Goal: Transaction & Acquisition: Purchase product/service

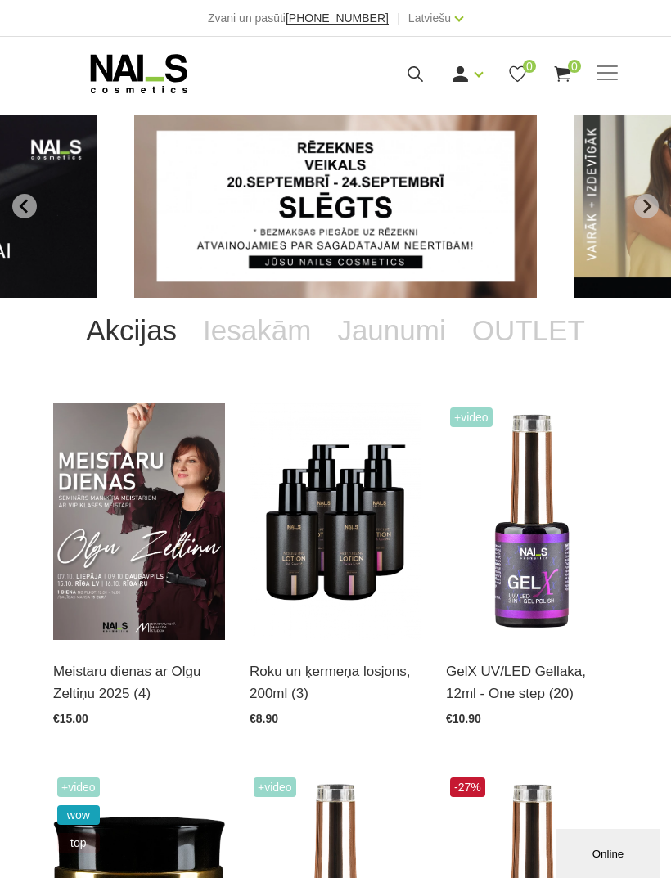
click at [615, 74] on span at bounding box center [607, 73] width 21 height 16
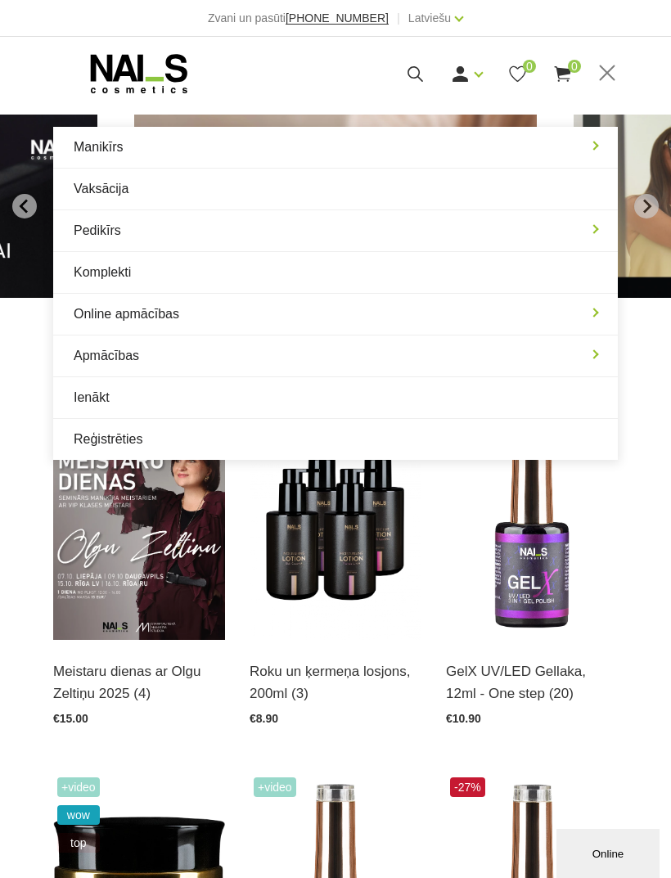
click at [611, 65] on span at bounding box center [607, 73] width 21 height 16
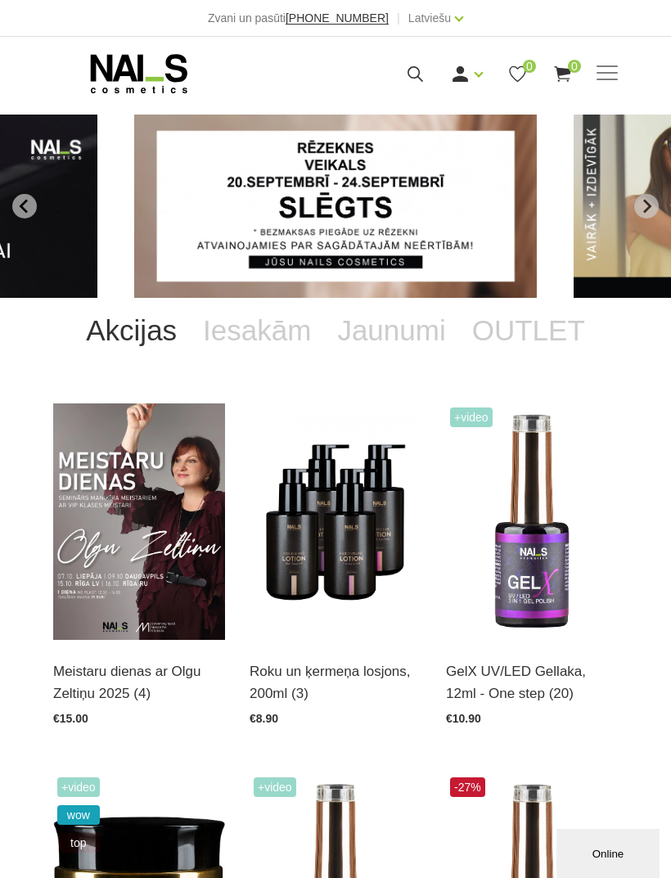
click at [613, 72] on span at bounding box center [607, 73] width 21 height 2
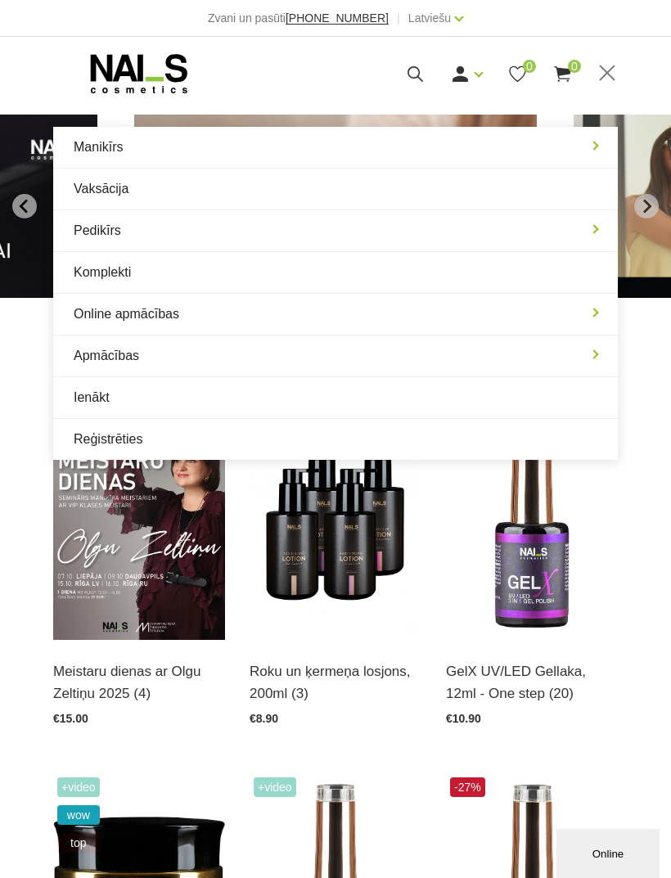
click at [429, 142] on link "Manikīrs" at bounding box center [335, 147] width 565 height 41
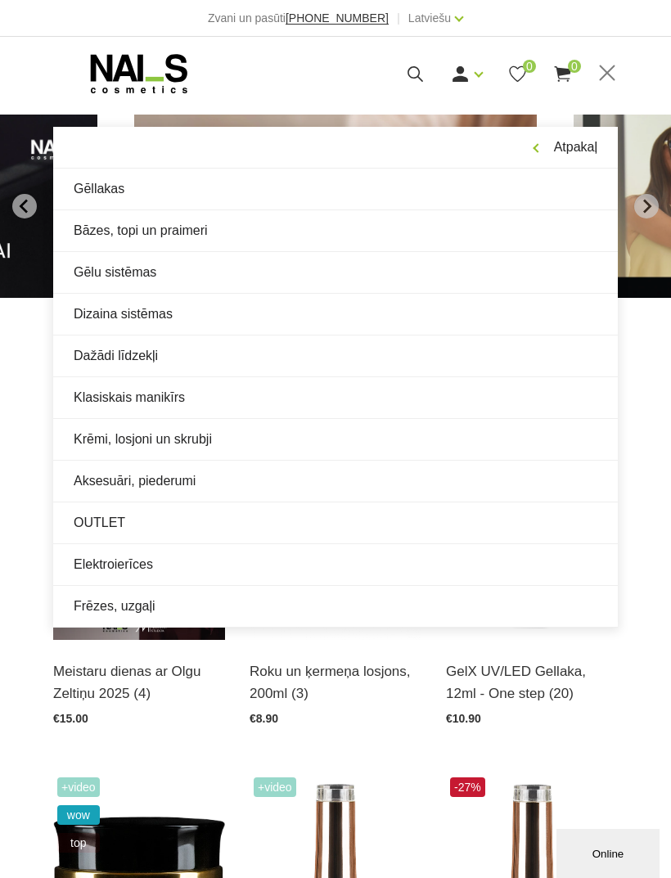
click at [295, 557] on link "Elektroierīces" at bounding box center [335, 564] width 565 height 41
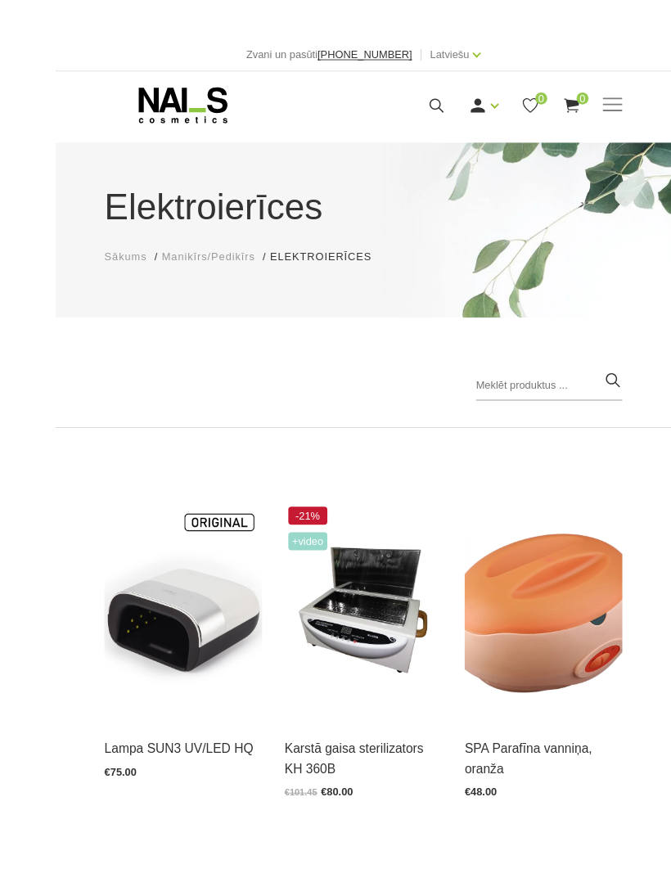
scroll to position [5, 0]
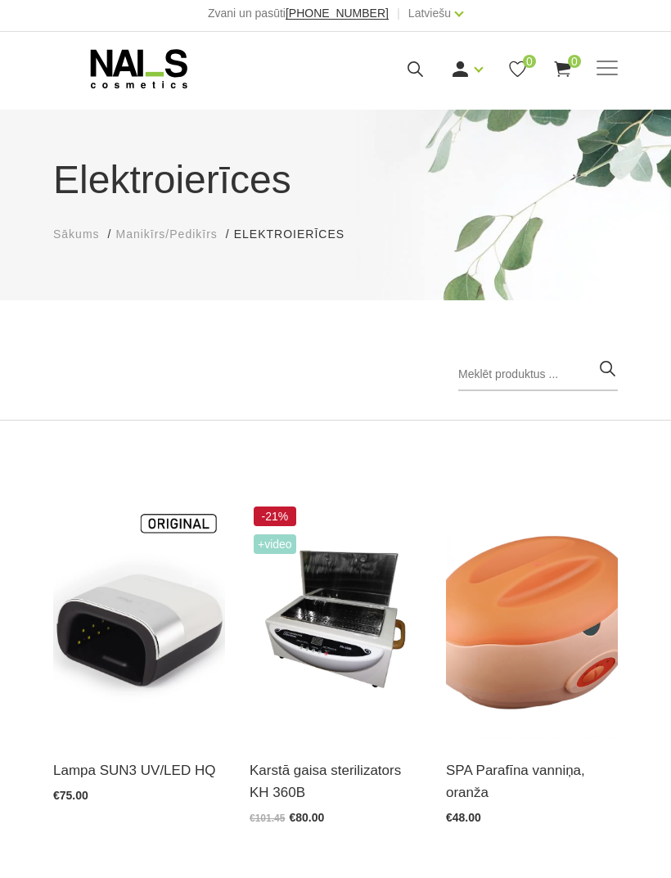
click at [616, 64] on span at bounding box center [607, 69] width 21 height 16
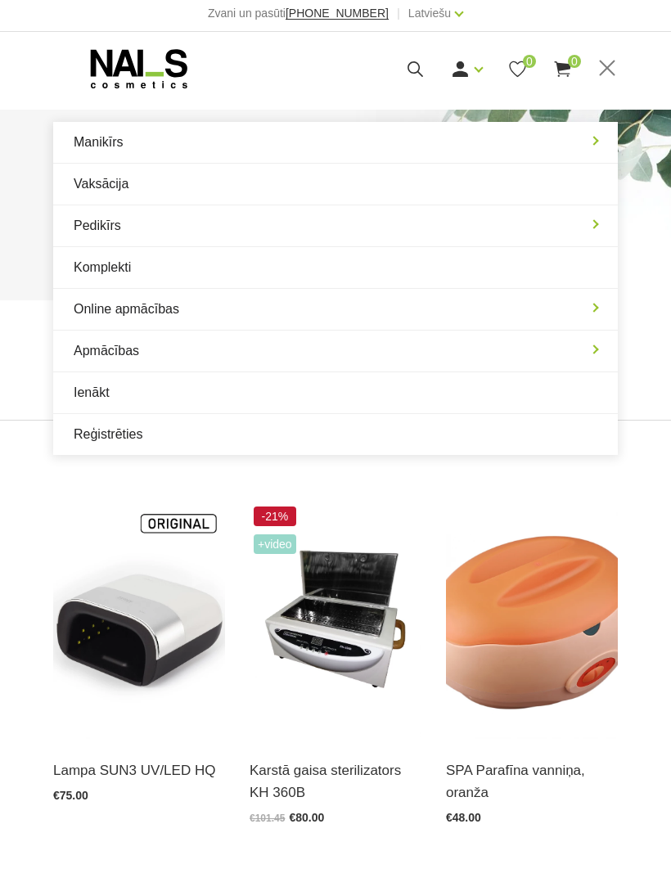
click at [595, 142] on link "Manikīrs" at bounding box center [335, 142] width 565 height 41
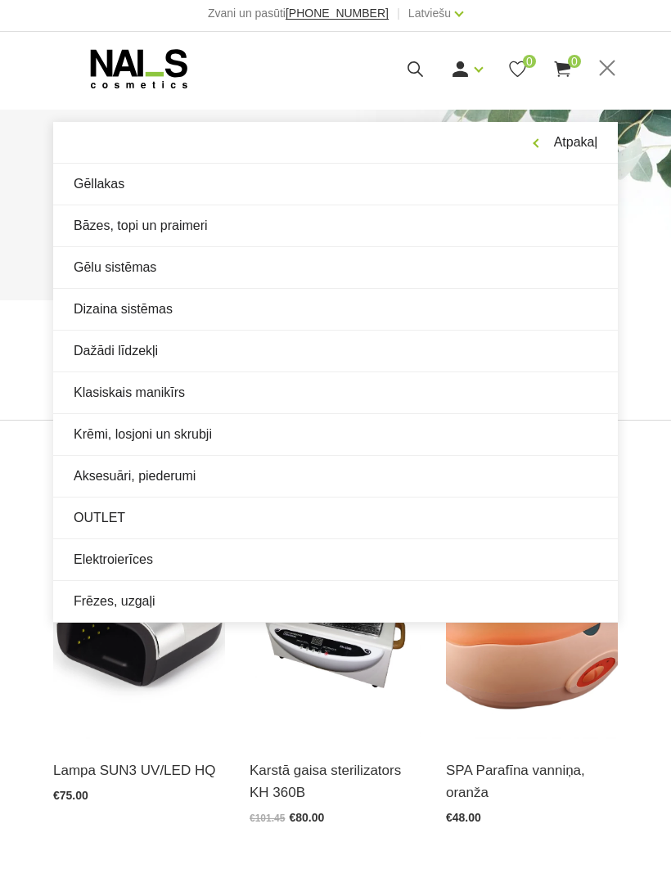
click at [194, 471] on link "Aksesuāri, piederumi" at bounding box center [335, 476] width 565 height 41
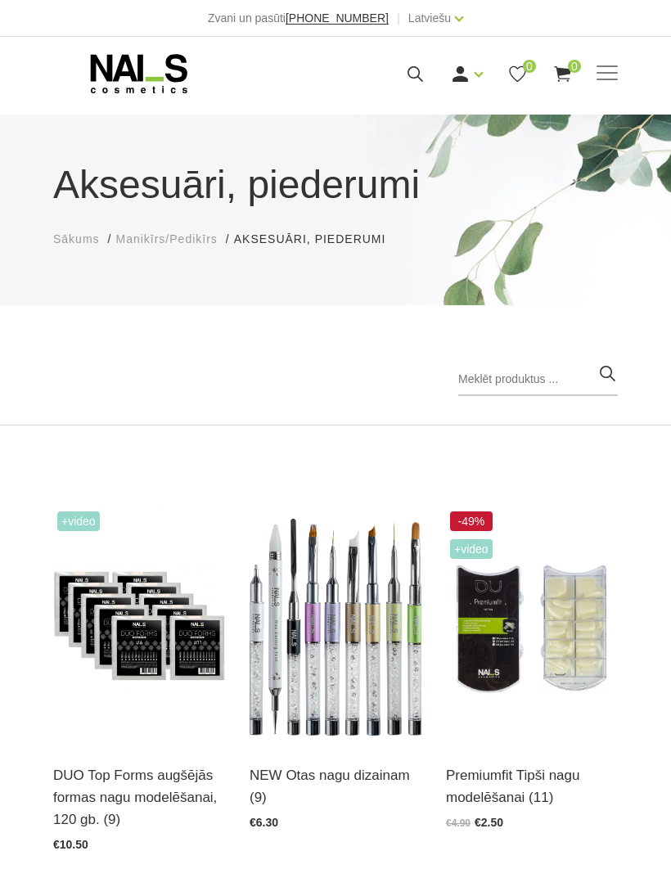
click at [603, 74] on span at bounding box center [607, 73] width 21 height 16
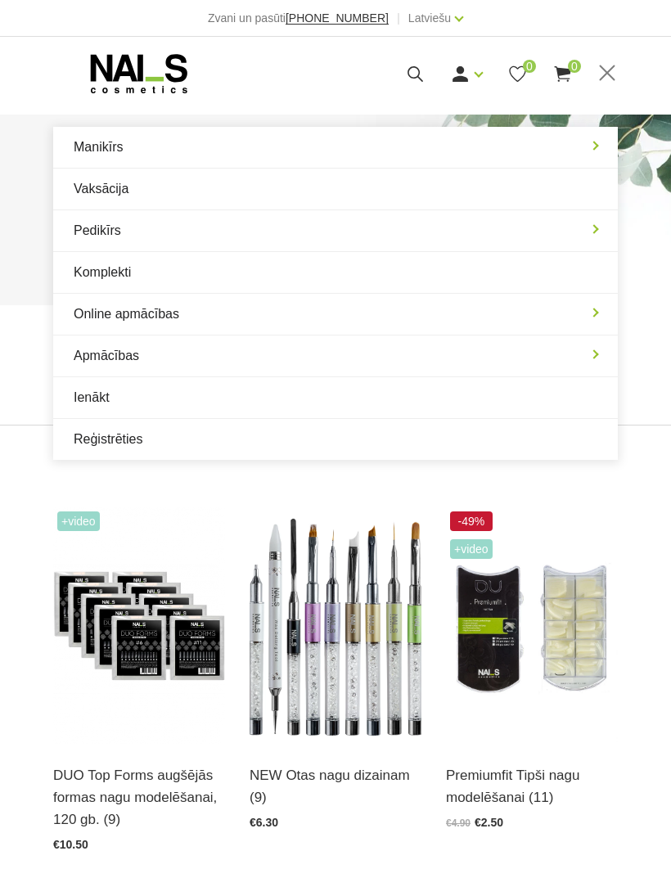
click at [600, 139] on link "Manikīrs" at bounding box center [335, 147] width 565 height 41
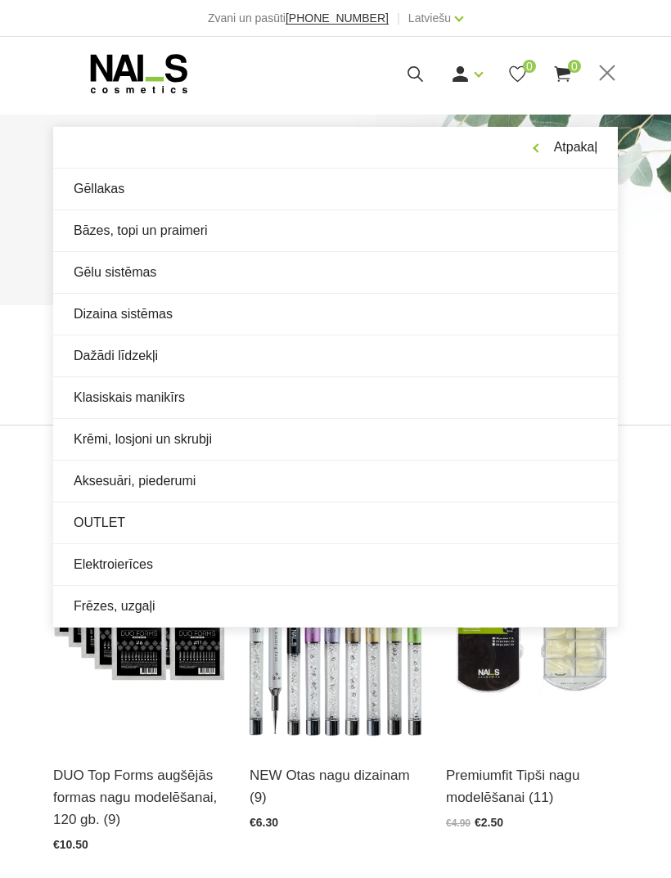
click at [245, 434] on link "Krēmi, losjoni un skrubji" at bounding box center [335, 439] width 565 height 41
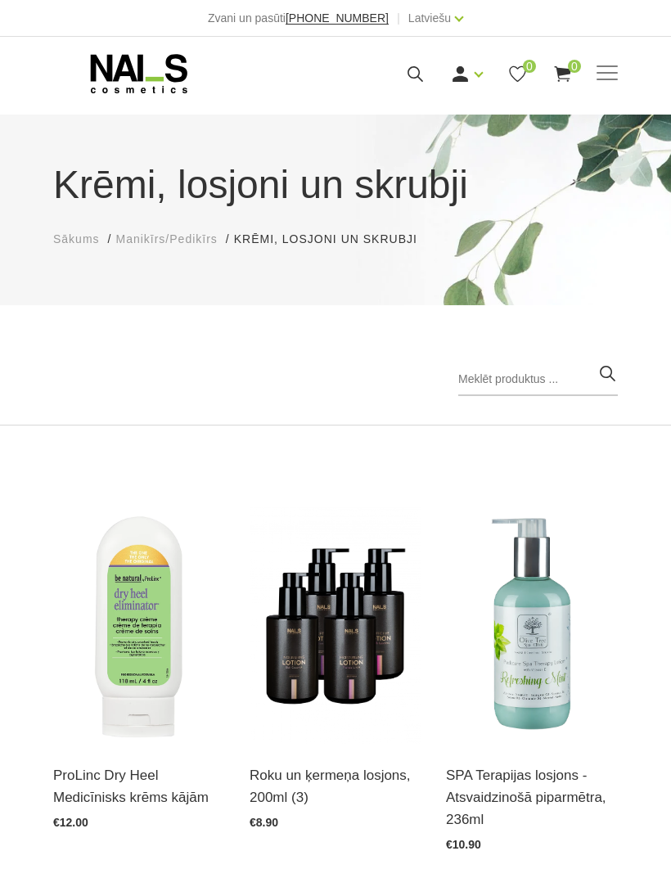
click at [612, 72] on span at bounding box center [607, 73] width 21 height 2
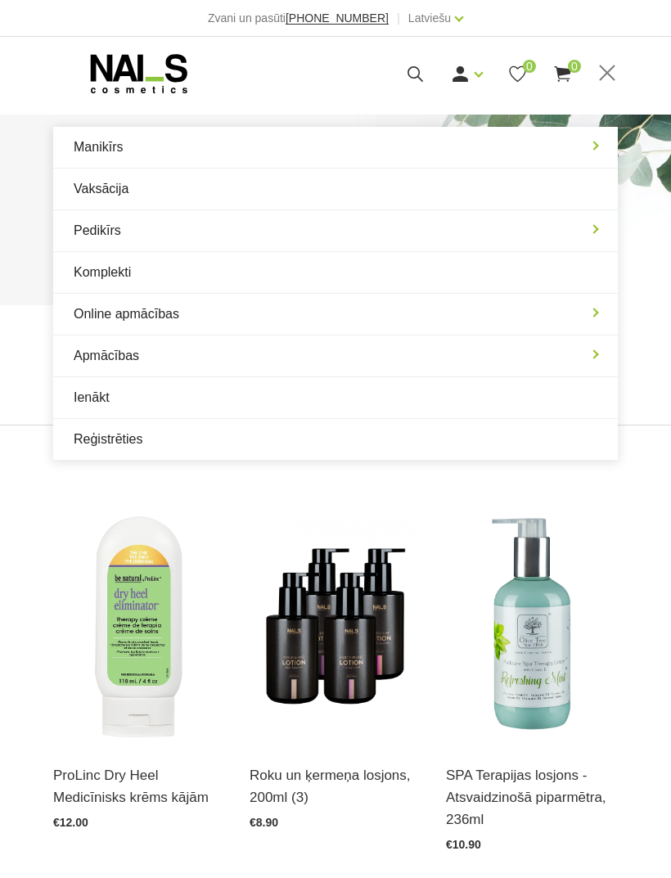
click at [602, 142] on link "Manikīrs" at bounding box center [335, 147] width 565 height 41
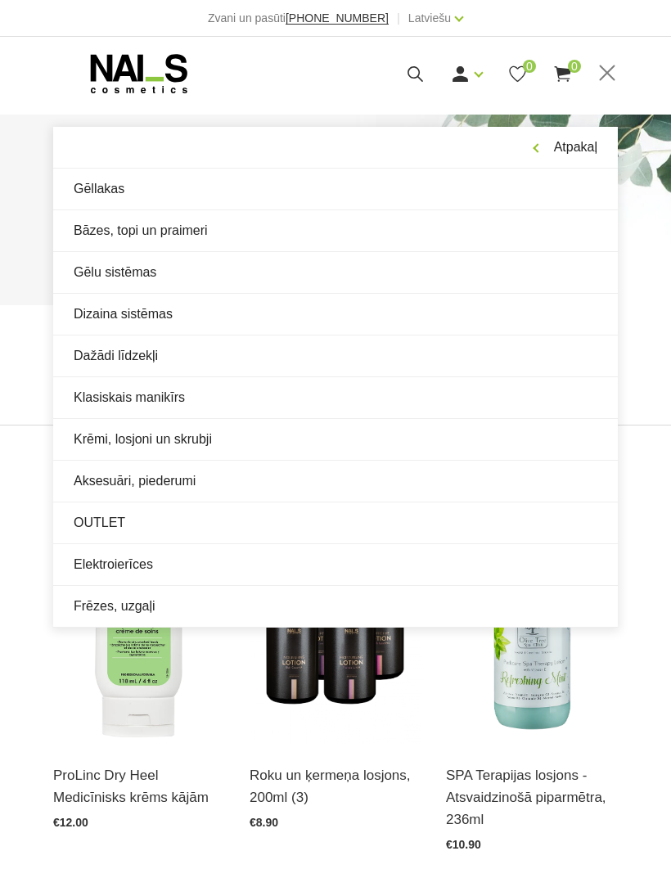
click at [210, 395] on link "Klasiskais manikīrs" at bounding box center [335, 397] width 565 height 41
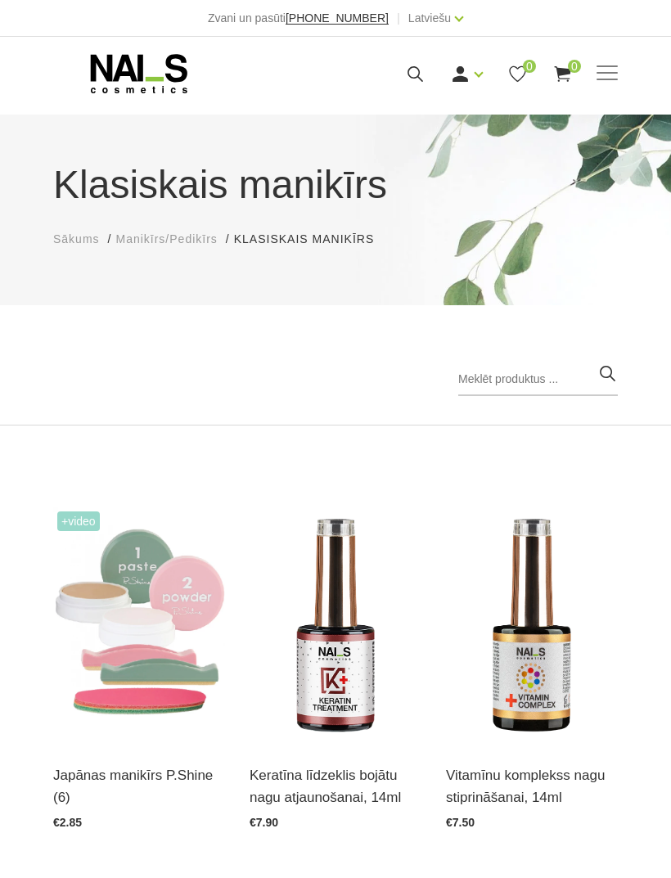
click at [616, 74] on span at bounding box center [607, 73] width 21 height 16
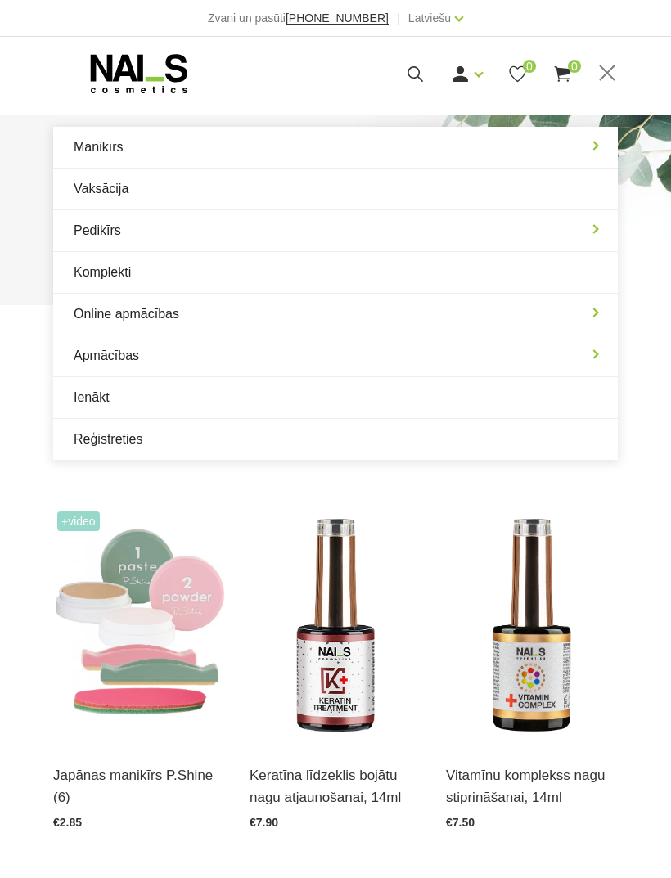
click at [594, 146] on link "Manikīrs" at bounding box center [335, 147] width 565 height 41
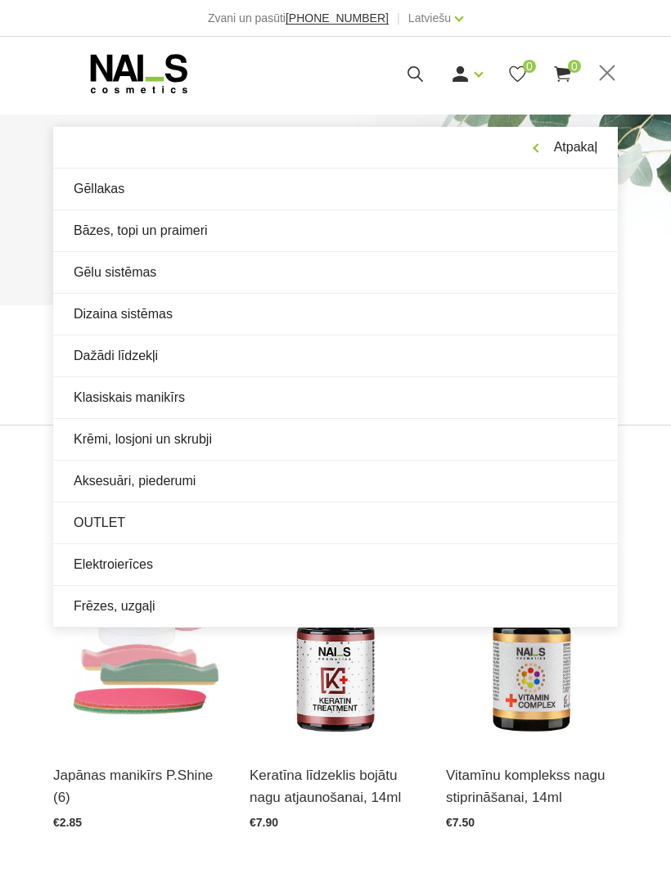
click at [658, 368] on div "Populārākie vispirms Jaunumi Lētākais vispirms Dārgākais vispirms Populārākie v…" at bounding box center [335, 385] width 671 height 79
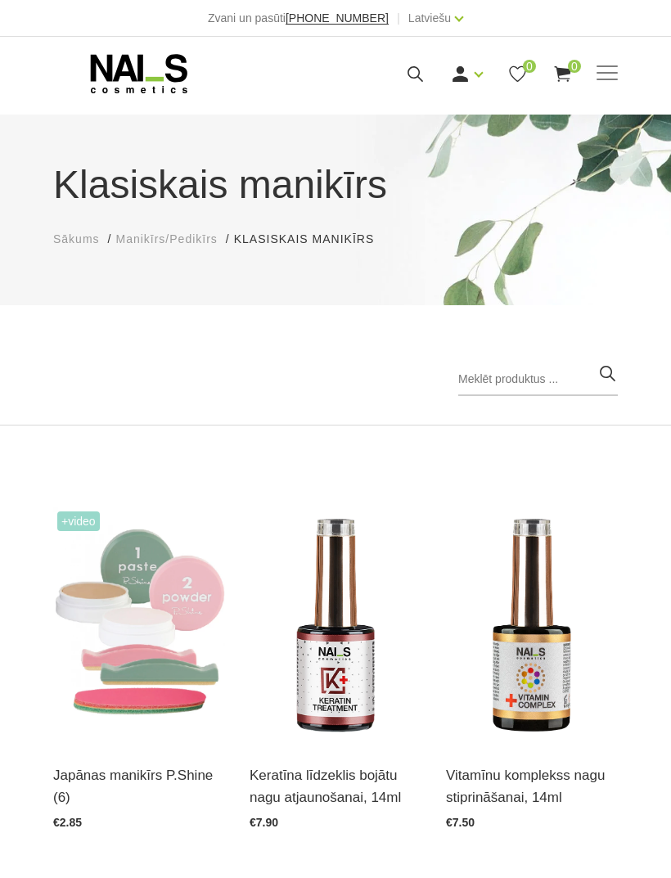
click at [613, 67] on span at bounding box center [607, 73] width 21 height 16
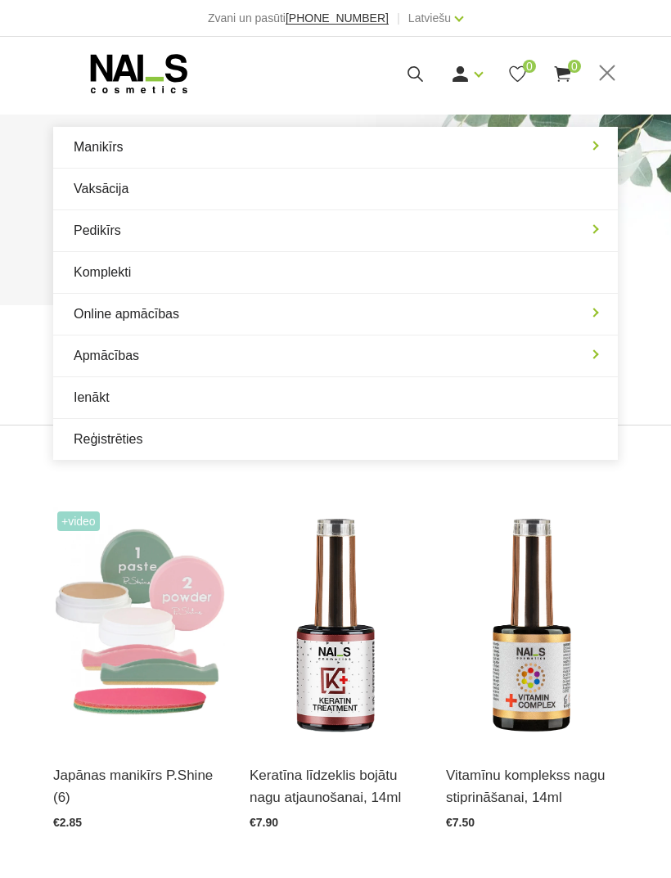
click at [563, 141] on link "Manikīrs" at bounding box center [335, 147] width 565 height 41
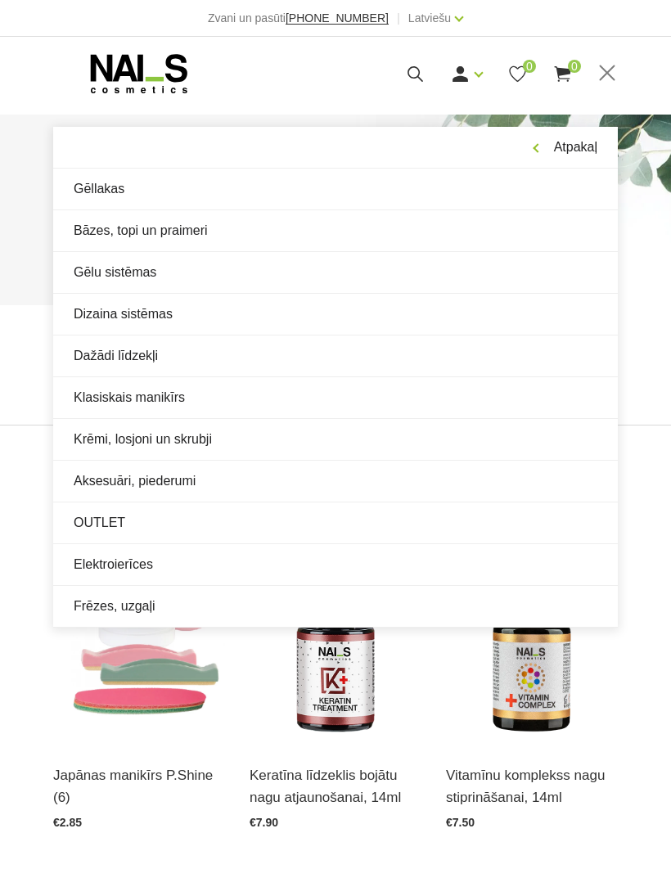
click at [188, 346] on link "Dažādi līdzekļi" at bounding box center [335, 356] width 565 height 41
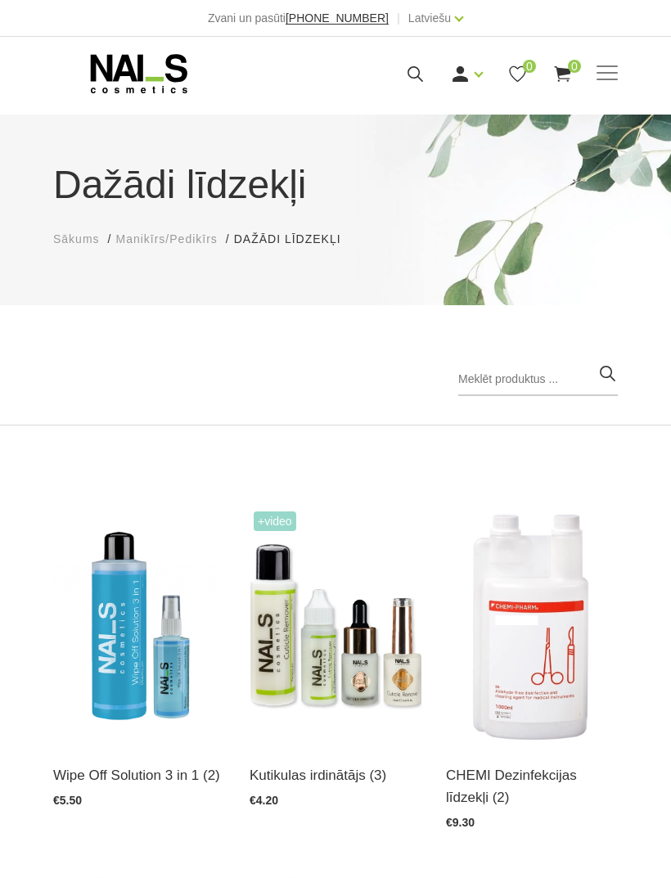
click at [605, 70] on span at bounding box center [607, 73] width 21 height 16
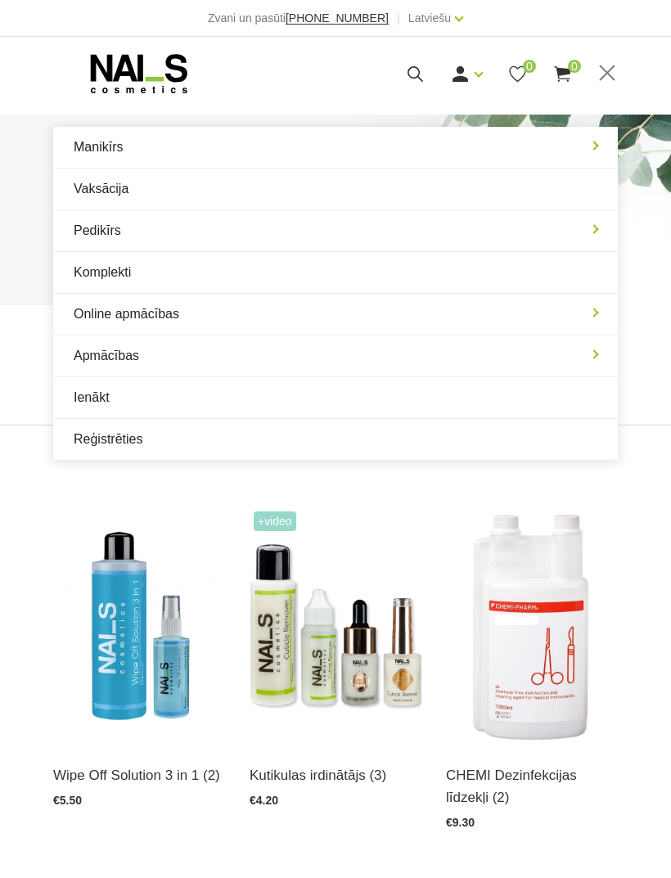
click at [582, 143] on link "Manikīrs" at bounding box center [335, 147] width 565 height 41
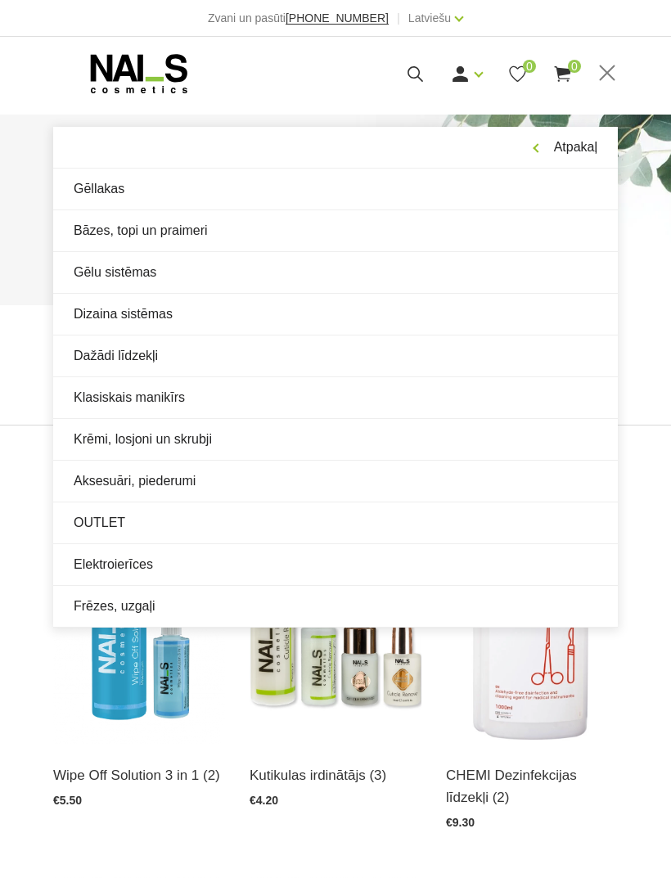
click at [179, 315] on link "Dizaina sistēmas" at bounding box center [335, 314] width 565 height 41
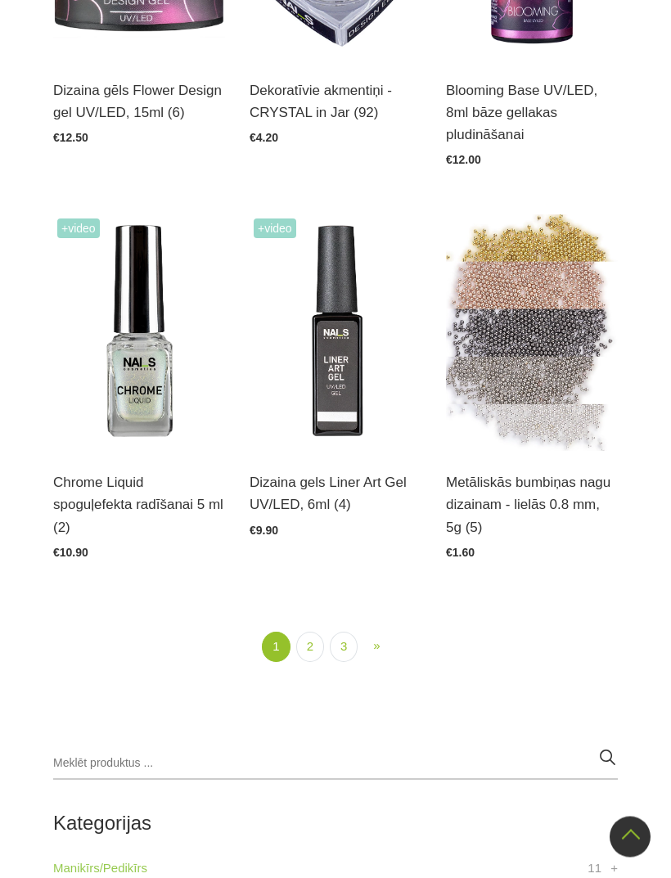
scroll to position [2937, 0]
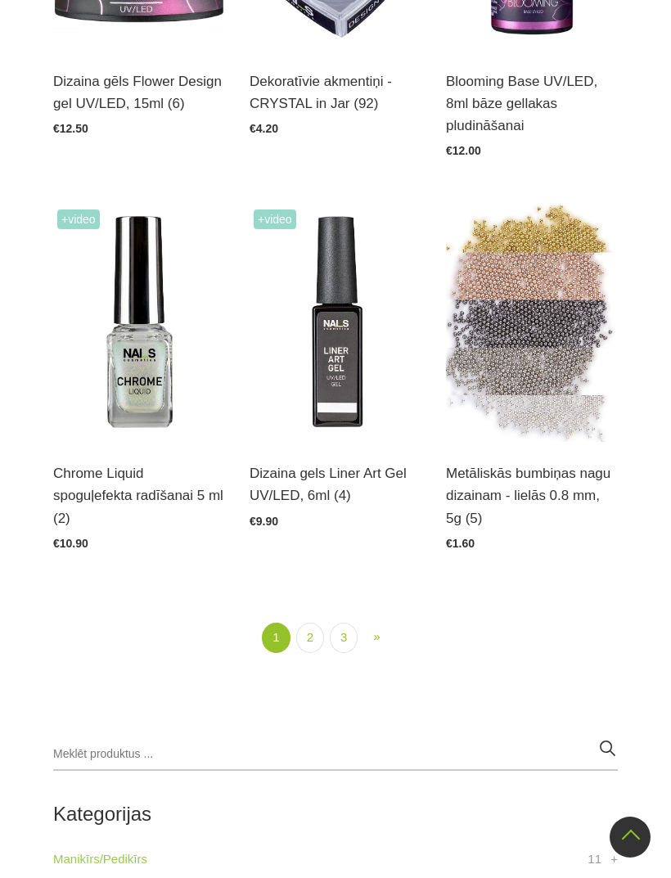
click at [315, 653] on link "2" at bounding box center [310, 638] width 28 height 30
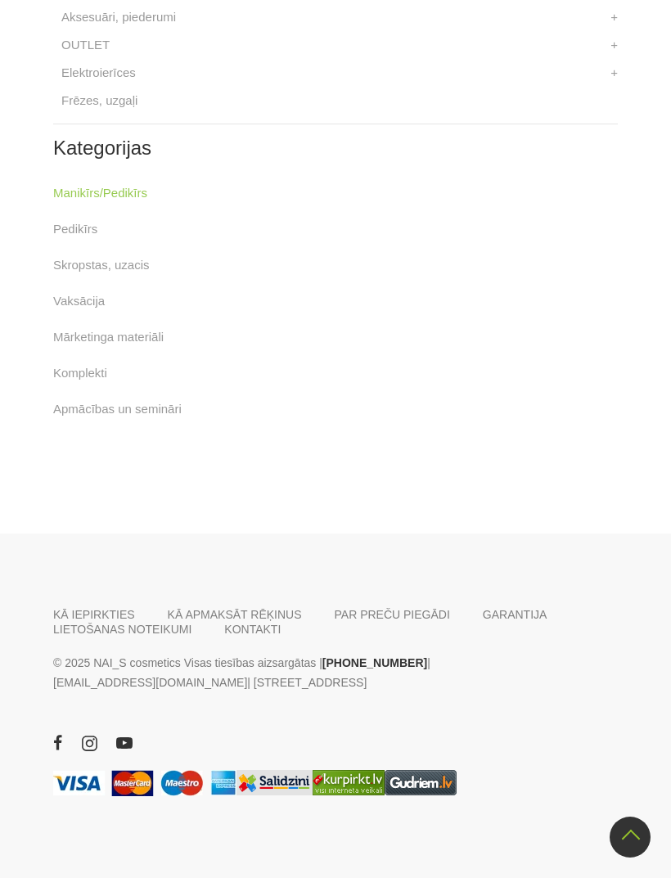
scroll to position [2968, 0]
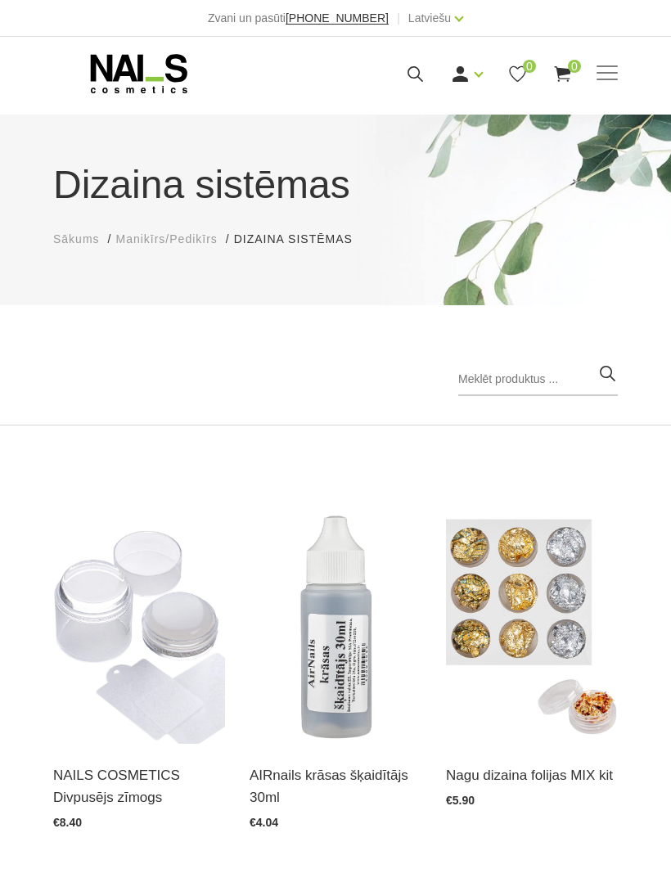
click at [620, 69] on div "Manikīrs Gēllakas Bāzes, topi un praimeri Gēlu sistēmas Dizaina sistēmas Dažādi…" at bounding box center [335, 73] width 589 height 41
click at [606, 74] on span at bounding box center [607, 73] width 21 height 16
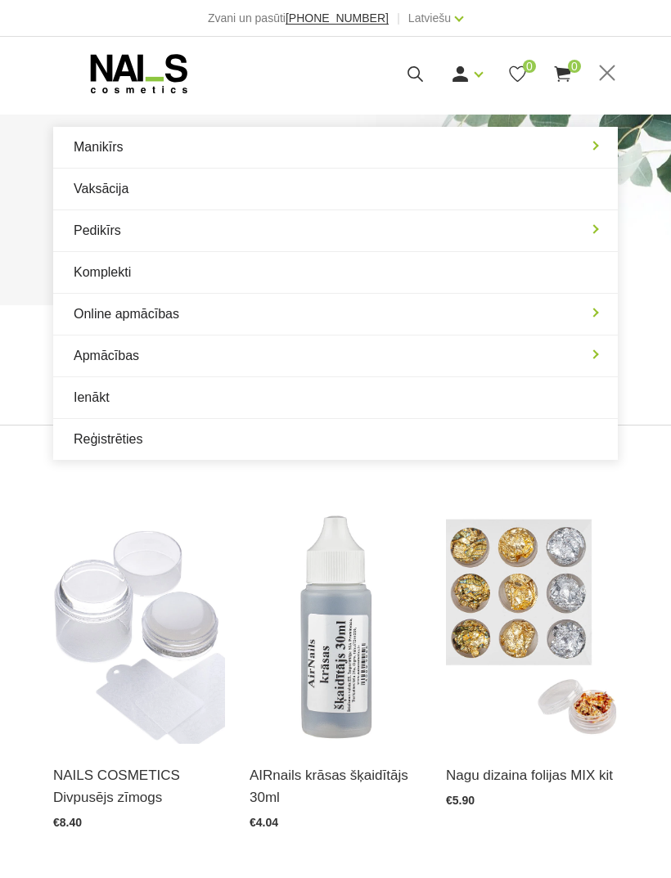
click at [579, 147] on link "Manikīrs" at bounding box center [335, 147] width 565 height 41
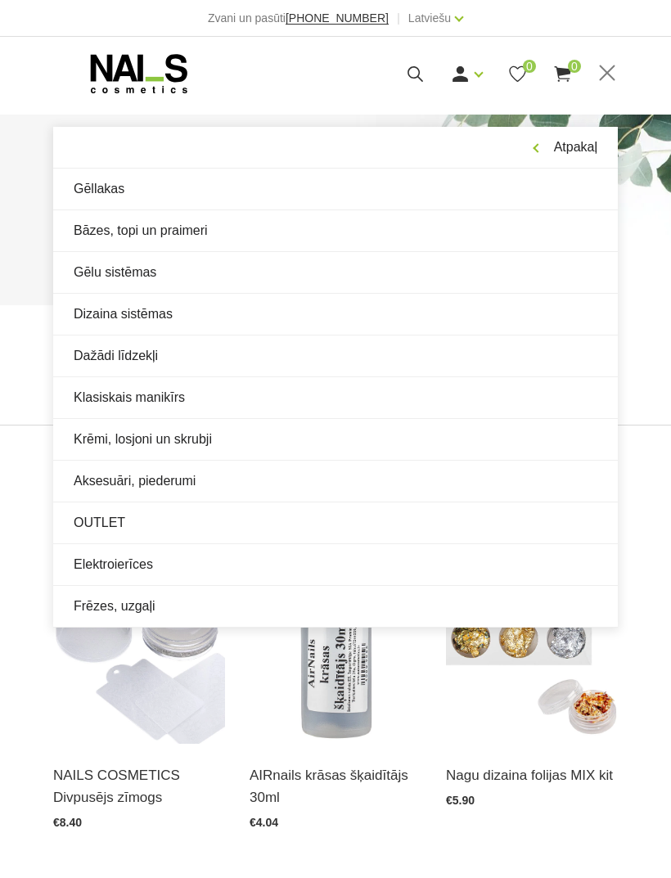
click at [186, 276] on link "Gēlu sistēmas" at bounding box center [335, 272] width 565 height 41
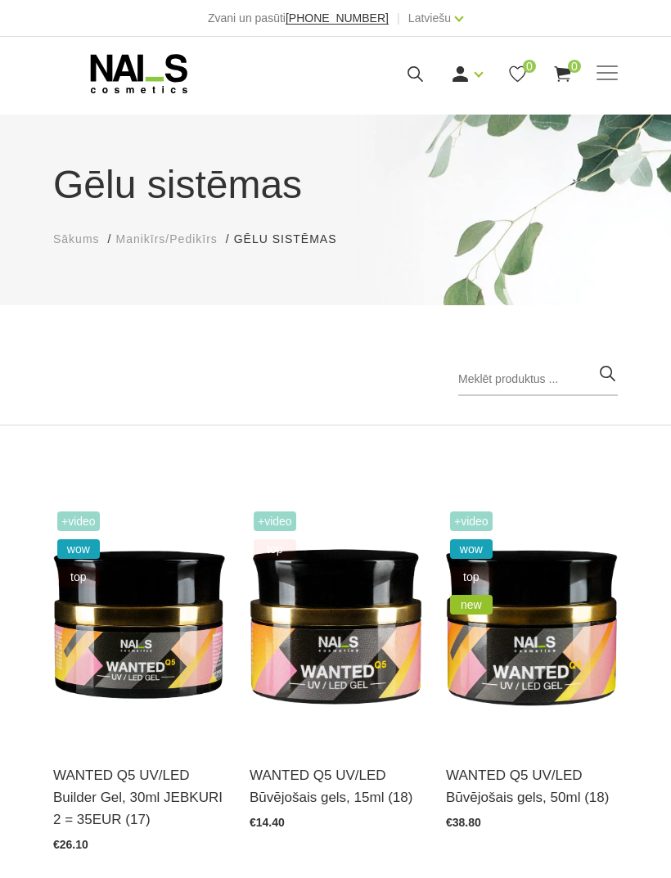
click at [610, 70] on span at bounding box center [607, 73] width 21 height 16
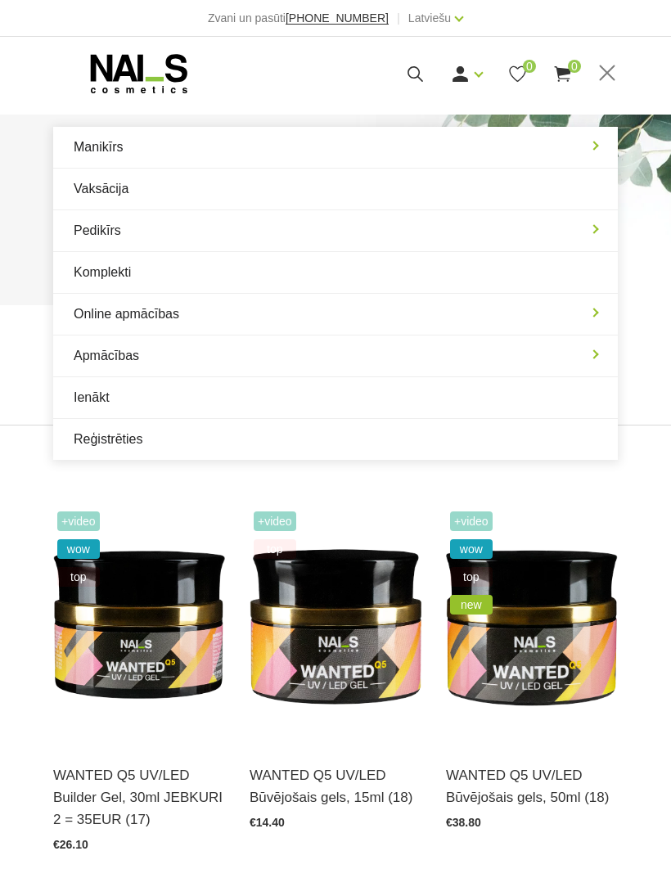
click at [584, 147] on link "Manikīrs" at bounding box center [335, 147] width 565 height 41
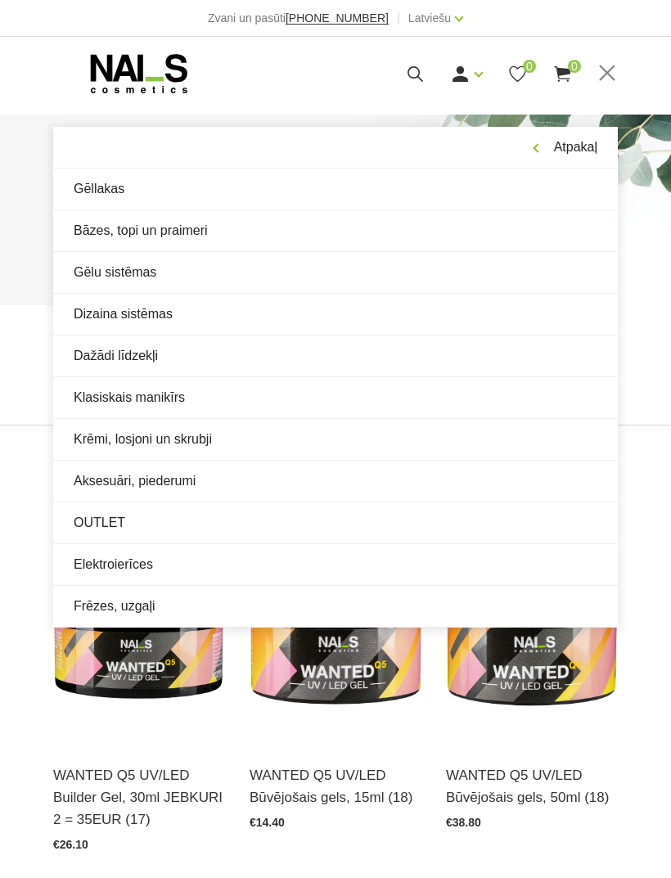
click at [244, 232] on link "Bāzes, topi un praimeri" at bounding box center [335, 230] width 565 height 41
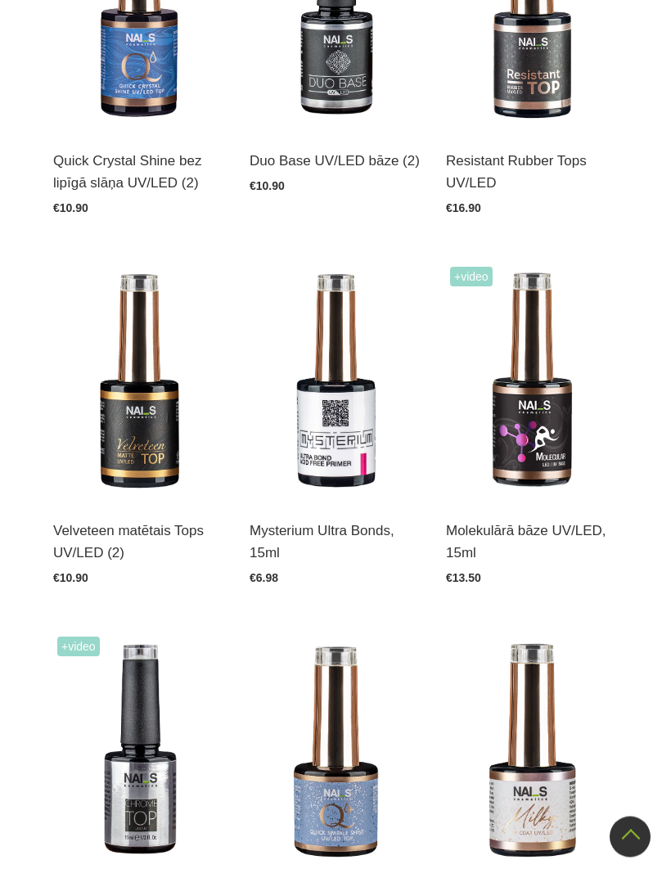
scroll to position [1792, 0]
click at [546, 534] on link "Atvērt un izvēlēties" at bounding box center [507, 545] width 122 height 23
